Goal: Task Accomplishment & Management: Complete application form

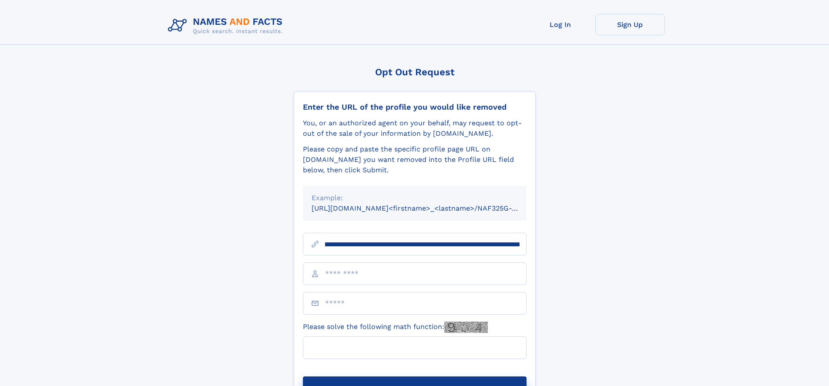
scroll to position [0, 102]
type input "**********"
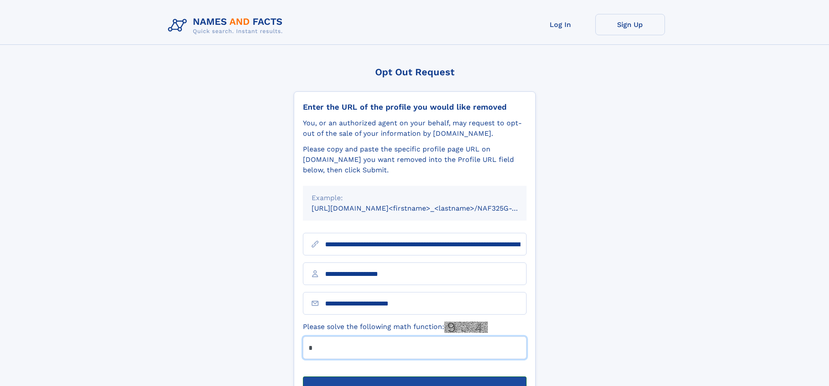
type input "*"
click at [414, 376] on button "Submit Opt Out Request" at bounding box center [415, 390] width 224 height 28
